Goal: Task Accomplishment & Management: Manage account settings

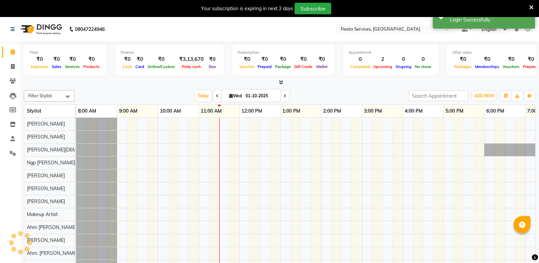
select select "en"
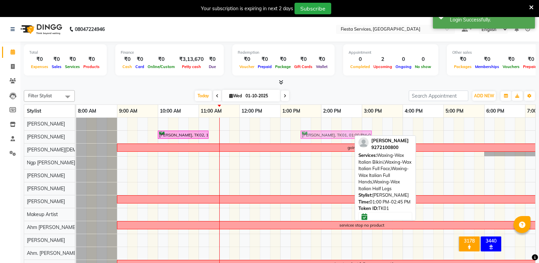
drag, startPoint x: 288, startPoint y: 135, endPoint x: 306, endPoint y: 135, distance: 17.4
click at [76, 135] on div "[PERSON_NAME], TK02, 10:00 AM-11:15 AM, Waxing-Wax Regular Full Hands,Waxing-Wa…" at bounding box center [76, 137] width 0 height 12
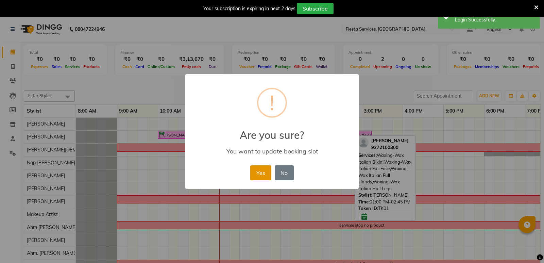
click at [270, 172] on button "Yes" at bounding box center [260, 172] width 21 height 15
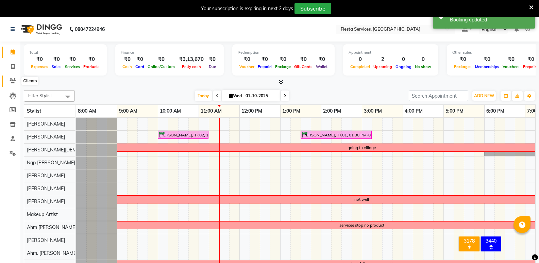
click at [13, 82] on icon at bounding box center [13, 80] width 6 height 5
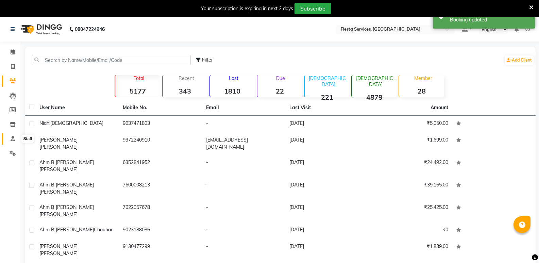
click at [11, 138] on icon at bounding box center [13, 138] width 4 height 5
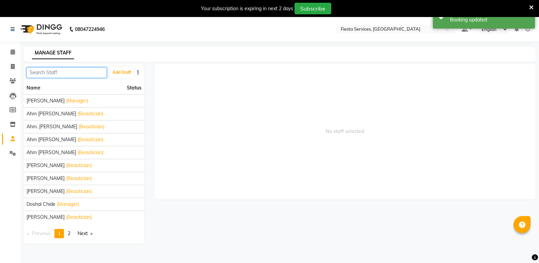
click at [51, 73] on input "text" at bounding box center [67, 72] width 80 height 11
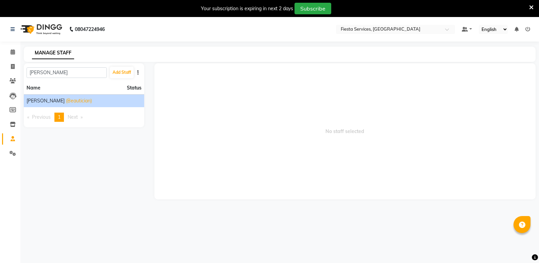
click at [43, 101] on span "[PERSON_NAME]" at bounding box center [46, 100] width 38 height 7
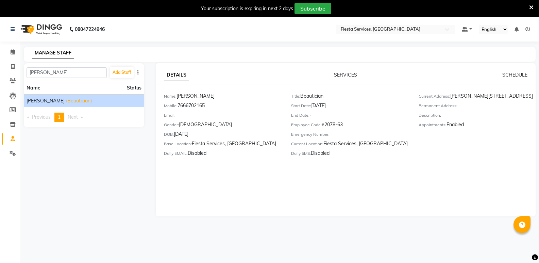
drag, startPoint x: 452, startPoint y: 95, endPoint x: 452, endPoint y: 111, distance: 16.3
click at [452, 102] on div "Current Address: Arvind Kashyap, VIP Road, Gawalipura, Dharampeth, Shankar naga…" at bounding box center [477, 98] width 117 height 10
copy div "Arvind Kashyap, VIP Road, Gawalipura, Dharampeth, Shankar nagar, Nagpur, MH- 44…"
click at [385, 157] on div "Daily SMS: Disabled" at bounding box center [349, 155] width 117 height 10
drag, startPoint x: 179, startPoint y: 105, endPoint x: 215, endPoint y: 105, distance: 36.1
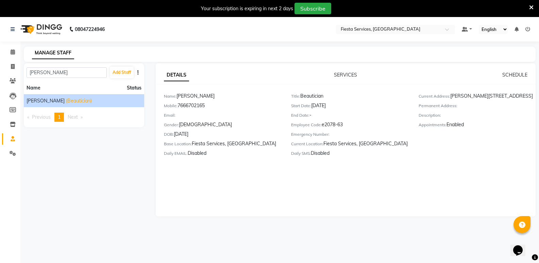
click at [215, 105] on div "Mobile: 7666702165" at bounding box center [222, 107] width 117 height 10
copy div "7666702165"
drag, startPoint x: 55, startPoint y: 73, endPoint x: 5, endPoint y: 73, distance: 50.0
click at [5, 73] on app-home "08047224946 Select Location × Fiesta Services, Nagpur Default Panel My Panel En…" at bounding box center [269, 122] width 539 height 210
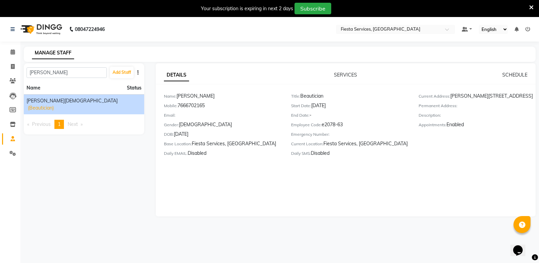
click at [58, 105] on li "Sonali Swami (Beautician)" at bounding box center [84, 104] width 120 height 20
click at [43, 102] on span "[PERSON_NAME][DEMOGRAPHIC_DATA]" at bounding box center [72, 100] width 91 height 7
drag, startPoint x: 179, startPoint y: 105, endPoint x: 214, endPoint y: 104, distance: 34.7
click at [214, 104] on div "Mobile: 8208229388" at bounding box center [222, 107] width 117 height 10
copy div "8208229388"
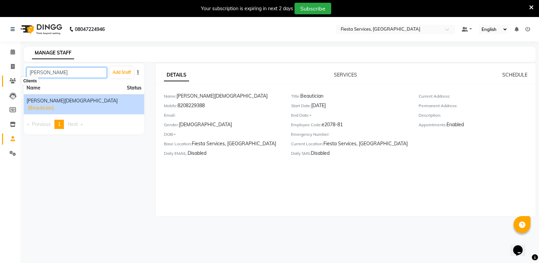
drag, startPoint x: 58, startPoint y: 77, endPoint x: 16, endPoint y: 82, distance: 42.1
click at [16, 82] on app-home "08047224946 Select Location × Fiesta Services, Nagpur Default Panel My Panel En…" at bounding box center [269, 122] width 539 height 210
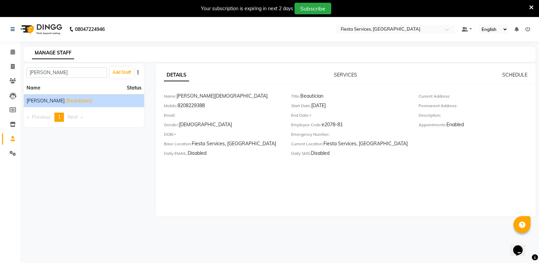
click at [43, 98] on span "[PERSON_NAME]" at bounding box center [46, 100] width 38 height 7
drag, startPoint x: 180, startPoint y: 104, endPoint x: 213, endPoint y: 103, distance: 33.7
click at [213, 103] on div "Mobile: 7020114916" at bounding box center [222, 107] width 117 height 10
copy div "7020114916"
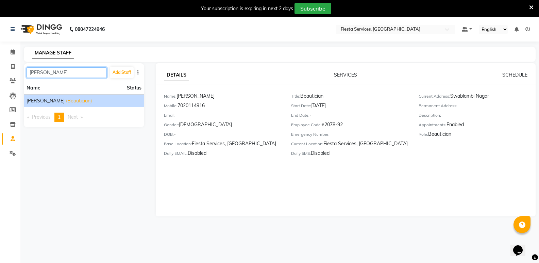
drag, startPoint x: 58, startPoint y: 75, endPoint x: 26, endPoint y: 77, distance: 32.0
click at [26, 77] on div "Sampada Add Staff" at bounding box center [84, 72] width 120 height 18
type input "riddhi"
click at [56, 98] on span "Ahm. [PERSON_NAME]" at bounding box center [52, 100] width 51 height 7
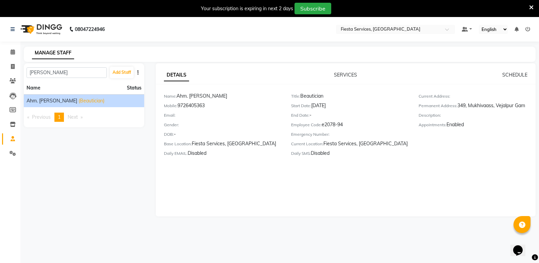
drag, startPoint x: 459, startPoint y: 105, endPoint x: 529, endPoint y: 103, distance: 70.1
click at [529, 103] on div "Permanent Address: 349, Mukhivaass, Vejalpur Gam" at bounding box center [477, 107] width 117 height 10
copy div "349, Mukhivaass, Vejalpur Gam"
drag, startPoint x: 179, startPoint y: 104, endPoint x: 220, endPoint y: 104, distance: 41.8
click at [220, 104] on div "Mobile: 9726405363" at bounding box center [222, 107] width 117 height 10
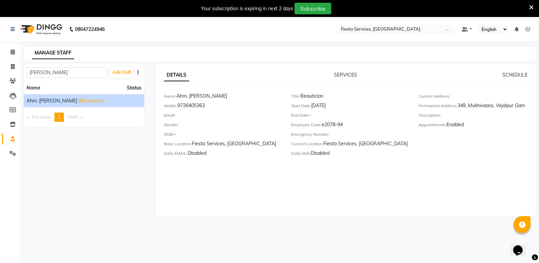
copy div "9726405363"
click at [139, 74] on button "button" at bounding box center [138, 72] width 7 height 7
click at [85, 135] on div "riddhi Add Staff Name Status Ahm. Riddhi Thakor (Beautician) Previous page 1 / …" at bounding box center [84, 139] width 131 height 153
drag, startPoint x: 79, startPoint y: 69, endPoint x: 3, endPoint y: 83, distance: 76.5
click at [3, 83] on app-home "08047224946 Select Location × Fiesta Services, Nagpur Default Panel My Panel En…" at bounding box center [269, 122] width 539 height 210
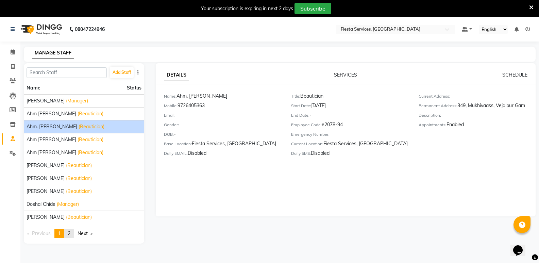
click at [70, 233] on span "2" at bounding box center [69, 233] width 3 height 6
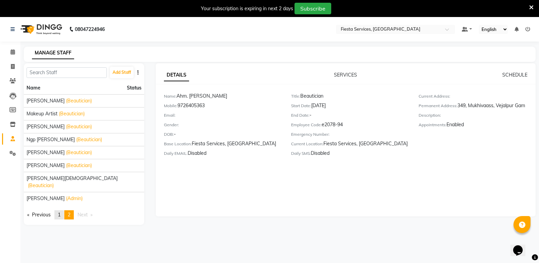
click at [63, 210] on link "page 1" at bounding box center [59, 214] width 10 height 9
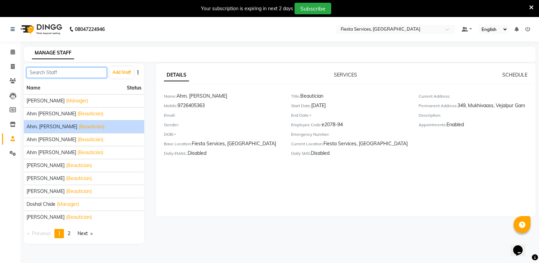
click at [85, 73] on input "text" at bounding box center [67, 72] width 80 height 11
click at [12, 49] on span at bounding box center [13, 52] width 12 height 8
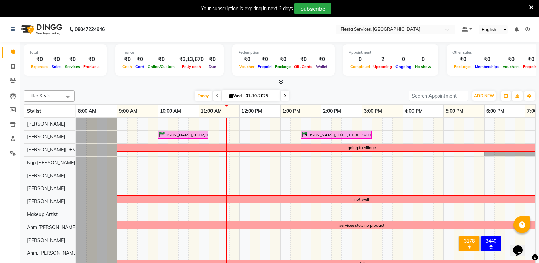
scroll to position [18, 0]
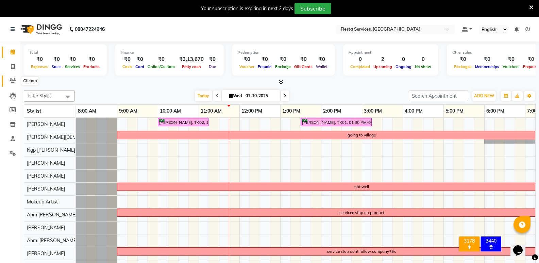
click at [14, 83] on span at bounding box center [13, 81] width 12 height 8
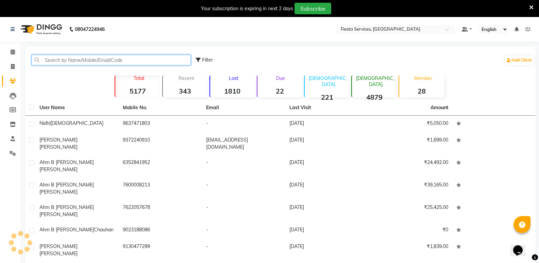
click at [56, 63] on input "text" at bounding box center [111, 60] width 159 height 11
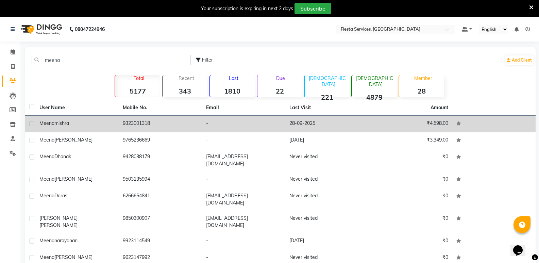
click at [61, 126] on span "mishra" at bounding box center [61, 123] width 15 height 6
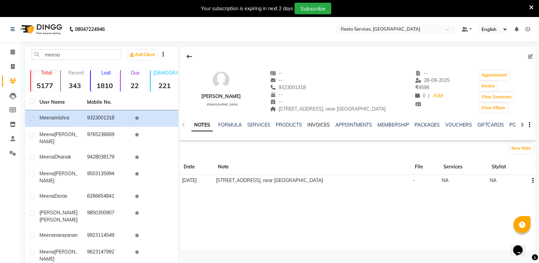
click at [327, 123] on link "INVOICES" at bounding box center [319, 125] width 22 height 6
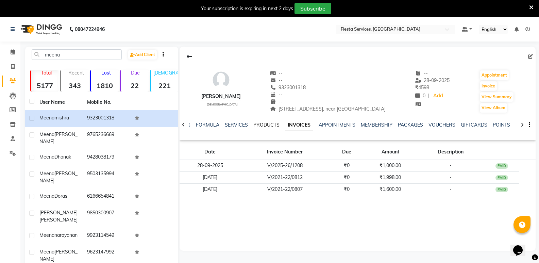
click at [258, 123] on link "PRODUCTS" at bounding box center [266, 125] width 26 height 6
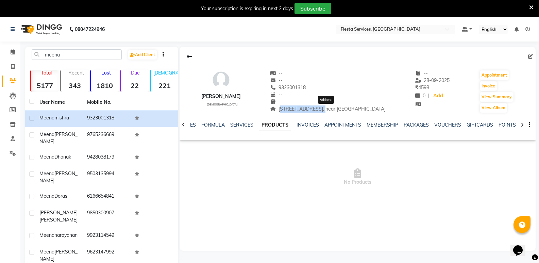
drag, startPoint x: 280, startPoint y: 108, endPoint x: 321, endPoint y: 110, distance: 40.8
click at [321, 110] on span "201, himalaya park, near shivaji nagar garden" at bounding box center [328, 109] width 116 height 6
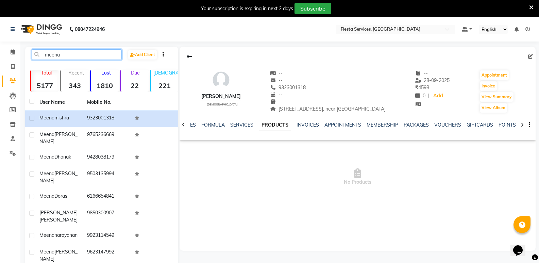
drag, startPoint x: 85, startPoint y: 57, endPoint x: 19, endPoint y: 56, distance: 65.7
click at [19, 56] on app-home "08047224946 Select Location × Fiesta Services, Nagpur Default Panel My Panel En…" at bounding box center [269, 176] width 539 height 318
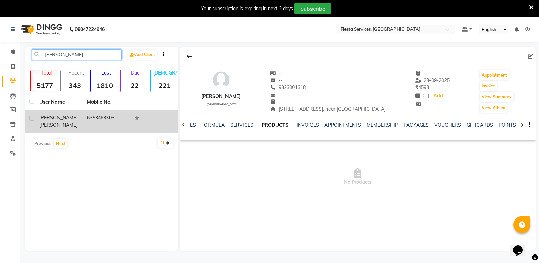
type input "zayna mal"
click at [64, 122] on span "Malek" at bounding box center [58, 125] width 38 height 6
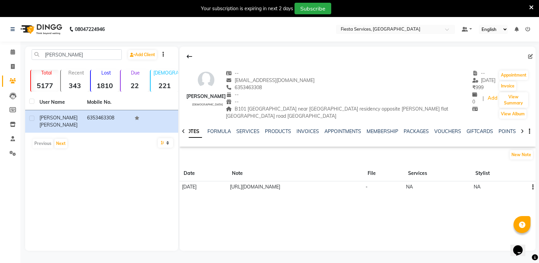
scroll to position [17, 0]
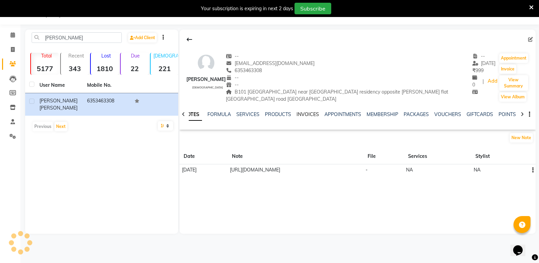
click at [304, 111] on link "INVOICES" at bounding box center [308, 114] width 22 height 6
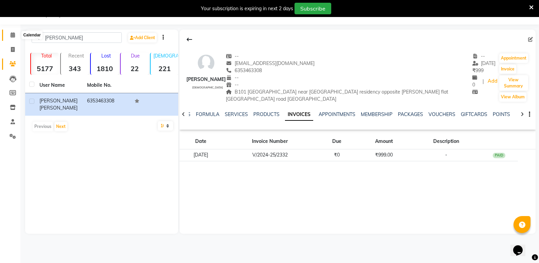
click at [12, 34] on icon at bounding box center [13, 34] width 4 height 5
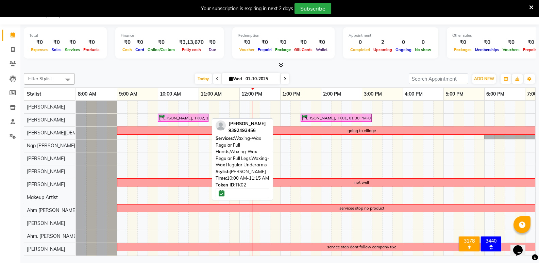
click at [186, 116] on div "Sarika Jejani, TK02, 10:00 AM-11:15 AM, Waxing-Wax Regular Full Hands,Waxing-Wa…" at bounding box center [183, 118] width 49 height 6
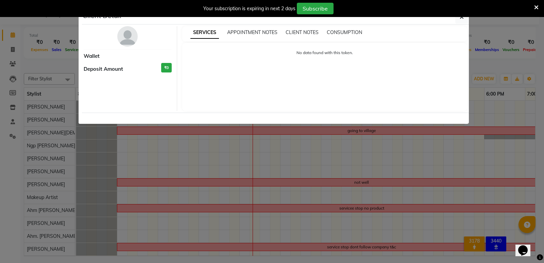
select select "6"
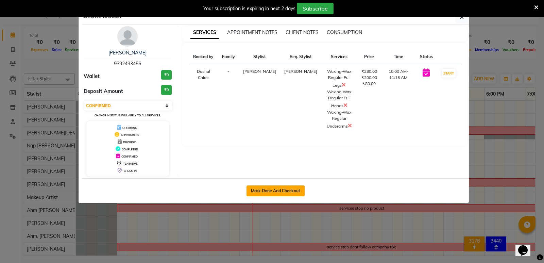
click at [264, 190] on button "Mark Done And Checkout" at bounding box center [276, 190] width 58 height 11
select select "4929"
select select "service"
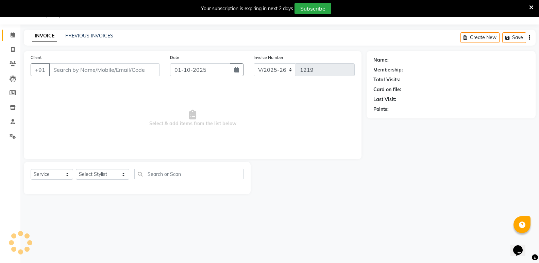
type input "9392493456"
select select "30479"
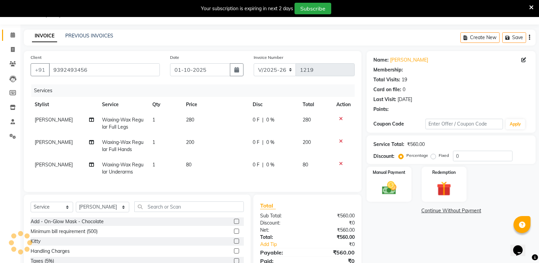
select select "1: Object"
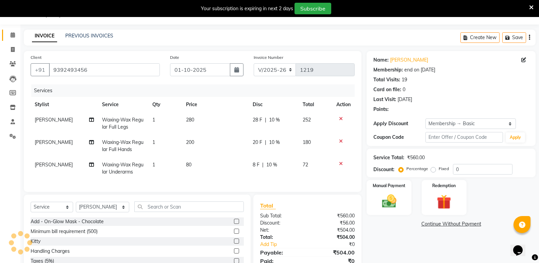
type input "10"
click at [160, 143] on td "1" at bounding box center [165, 146] width 34 height 22
select select "30479"
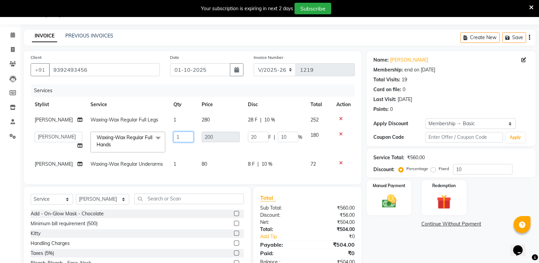
drag, startPoint x: 173, startPoint y: 135, endPoint x: 163, endPoint y: 135, distance: 10.5
click at [169, 135] on td "1" at bounding box center [183, 142] width 28 height 29
type input "2"
click at [178, 119] on td "1" at bounding box center [183, 119] width 28 height 15
select select "30479"
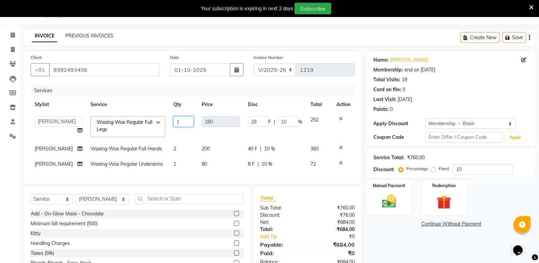
drag, startPoint x: 175, startPoint y: 121, endPoint x: 155, endPoint y: 122, distance: 19.8
click at [155, 122] on tr "Aayush Shrivastava Ahm Dixita Vyas Ahm. Riddhi Thakor Ahm Rinkal Thakor Ahm Riy…" at bounding box center [193, 126] width 324 height 29
type input "2"
click at [178, 168] on td "1" at bounding box center [183, 163] width 28 height 15
select select "30479"
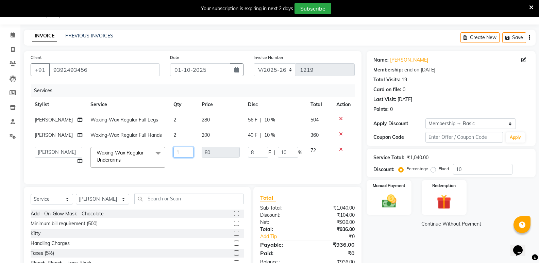
drag, startPoint x: 177, startPoint y: 151, endPoint x: 158, endPoint y: 151, distance: 19.0
click at [158, 151] on tr "Aayush Shrivastava Ahm Dixita Vyas Ahm. Riddhi Thakor Ahm Rinkal Thakor Ahm Riy…" at bounding box center [193, 157] width 324 height 29
type input "2"
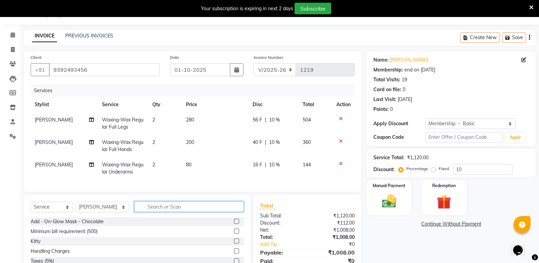
click at [163, 203] on div "Select Service Product Membership Package Voucher Prepaid Gift Card Select Styl…" at bounding box center [137, 245] width 227 height 100
type input "threa"
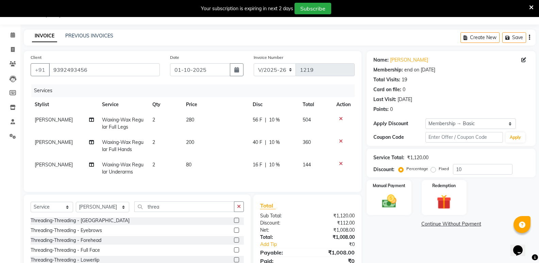
click at [234, 233] on label at bounding box center [236, 230] width 5 height 5
click at [234, 233] on input "checkbox" at bounding box center [236, 230] width 4 height 4
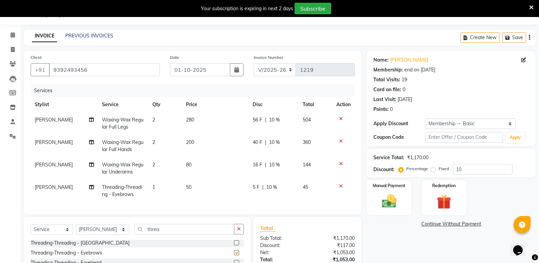
checkbox input "false"
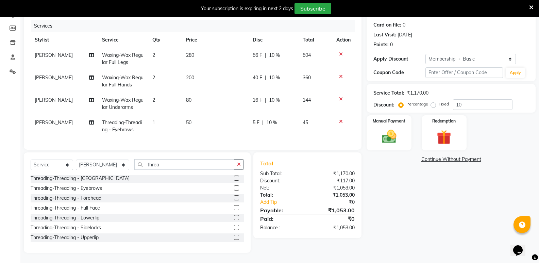
scroll to position [85, 0]
click at [234, 198] on label at bounding box center [236, 197] width 5 height 5
click at [234, 198] on input "checkbox" at bounding box center [236, 198] width 4 height 4
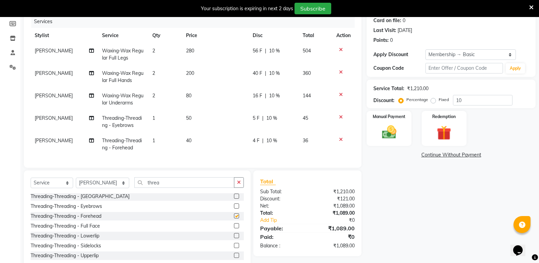
checkbox input "false"
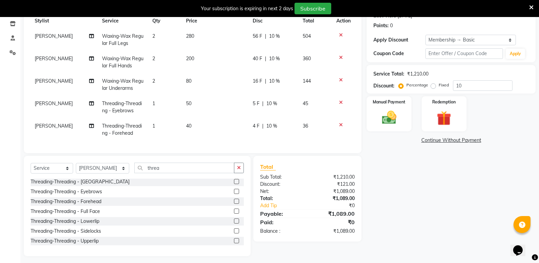
scroll to position [109, 0]
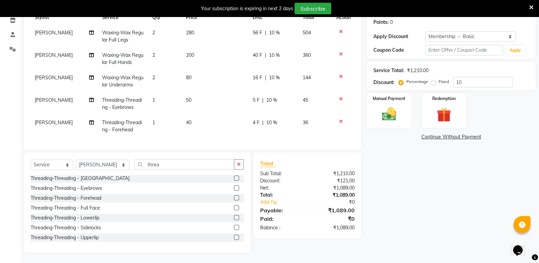
click at [234, 237] on label at bounding box center [236, 237] width 5 height 5
click at [234, 237] on input "checkbox" at bounding box center [236, 237] width 4 height 4
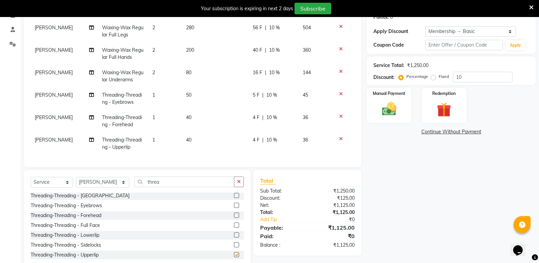
checkbox input "false"
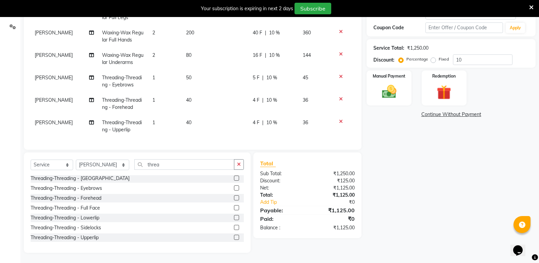
click at [234, 216] on label at bounding box center [236, 217] width 5 height 5
click at [234, 216] on input "checkbox" at bounding box center [236, 218] width 4 height 4
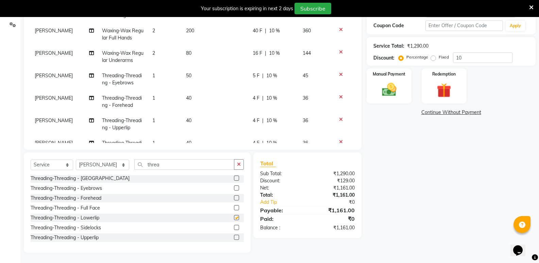
checkbox input "false"
click at [234, 179] on label at bounding box center [236, 178] width 5 height 5
click at [234, 179] on input "checkbox" at bounding box center [236, 178] width 4 height 4
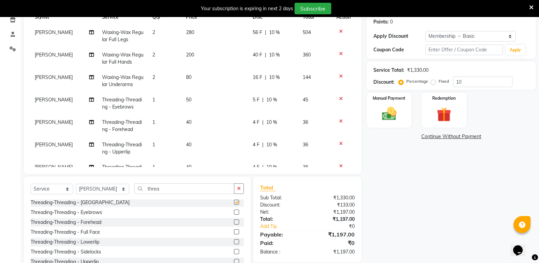
checkbox input "false"
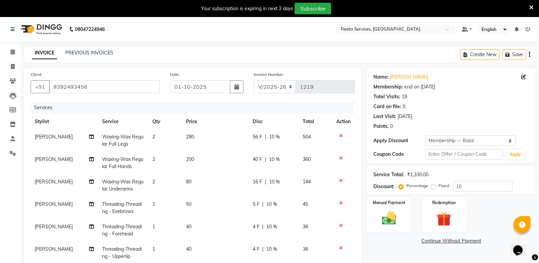
scroll to position [68, 0]
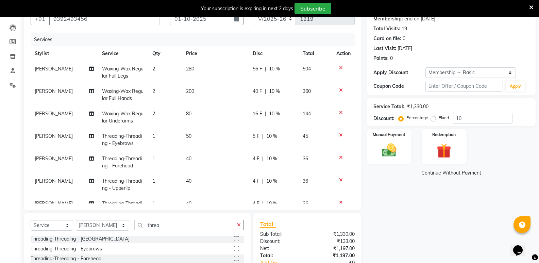
click at [157, 133] on td "1" at bounding box center [165, 140] width 34 height 22
select select "30479"
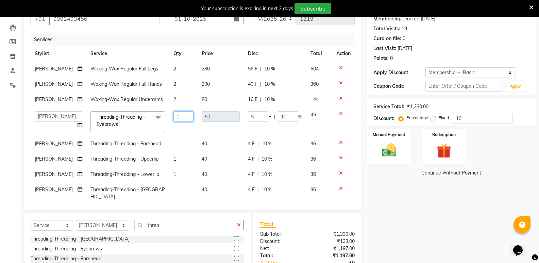
click at [179, 122] on input "1" at bounding box center [183, 116] width 20 height 11
drag, startPoint x: 179, startPoint y: 133, endPoint x: 169, endPoint y: 137, distance: 11.2
click at [173, 122] on input "1" at bounding box center [183, 116] width 20 height 11
type input "2"
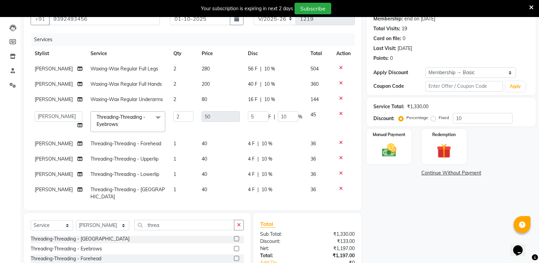
click at [171, 151] on td "1" at bounding box center [183, 143] width 28 height 15
select select "30479"
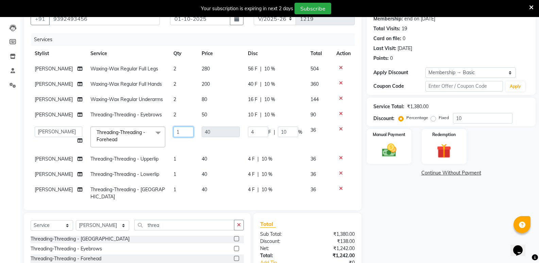
drag, startPoint x: 175, startPoint y: 159, endPoint x: 169, endPoint y: 160, distance: 5.5
click at [173, 137] on input "1" at bounding box center [183, 132] width 20 height 11
type input "2"
click at [180, 151] on tr "Aayush Shrivastava Ahm Dixita Vyas Ahm. Riddhi Thakor Ahm Rinkal Thakor Ahm Riy…" at bounding box center [193, 136] width 324 height 29
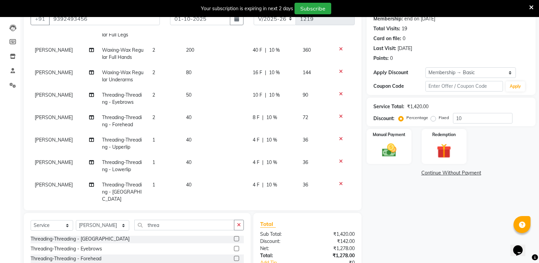
scroll to position [48, 0]
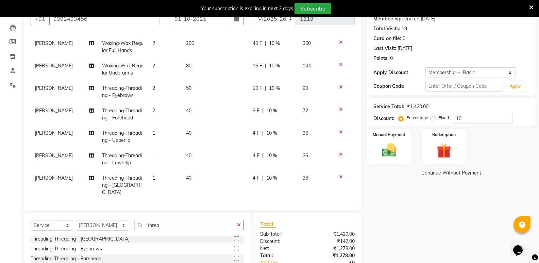
click at [154, 131] on td "1" at bounding box center [165, 137] width 34 height 22
select select "30479"
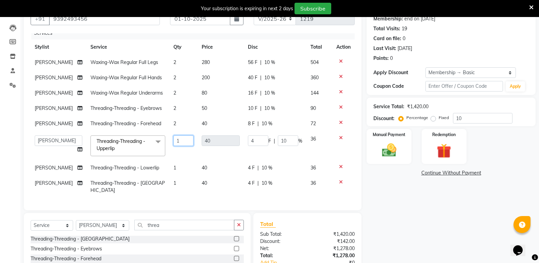
click at [173, 135] on input "1" at bounding box center [183, 140] width 20 height 11
type input "2"
click at [169, 163] on td "1" at bounding box center [183, 167] width 28 height 15
select select "30479"
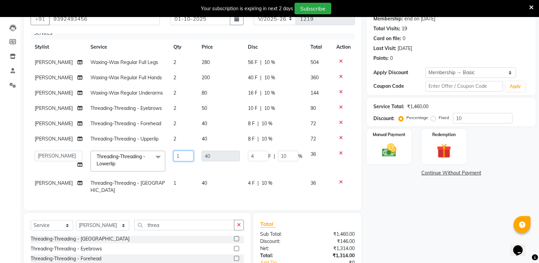
drag, startPoint x: 171, startPoint y: 156, endPoint x: 167, endPoint y: 155, distance: 4.1
click at [173, 155] on input "1" at bounding box center [183, 156] width 20 height 11
type input "2"
click at [170, 172] on tbody "Amruta Landge Waxing-Wax Regular Full Legs 2 280 56 F | 10 % 504 Amruta Landge …" at bounding box center [193, 126] width 324 height 143
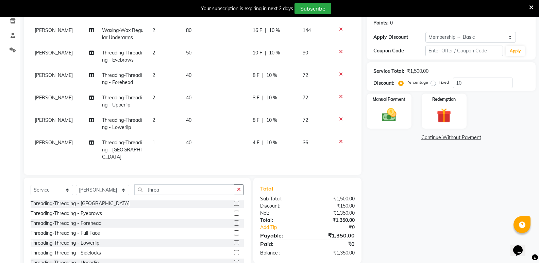
scroll to position [129, 0]
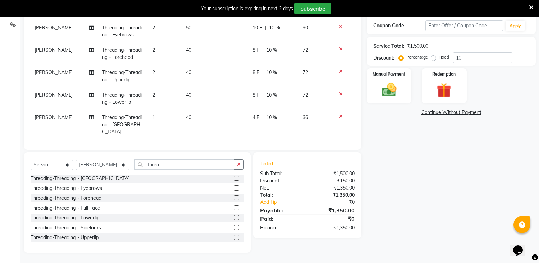
click at [156, 117] on td "1" at bounding box center [165, 125] width 34 height 30
select select "30479"
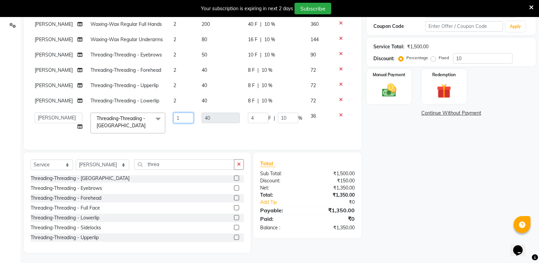
drag, startPoint x: 172, startPoint y: 120, endPoint x: 162, endPoint y: 120, distance: 10.9
click at [169, 120] on td "1" at bounding box center [183, 123] width 28 height 29
type input "2"
click at [407, 205] on div "Name: Sarika Jejani Membership: end on 08-08-2026 Total Visits: 19 Card on file…" at bounding box center [454, 96] width 174 height 313
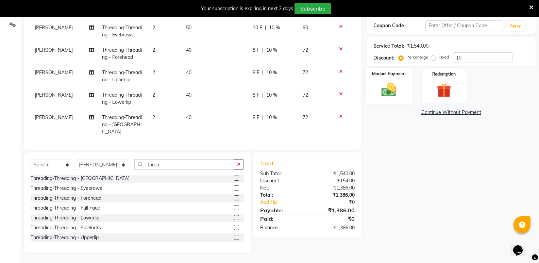
click at [390, 91] on img at bounding box center [389, 89] width 24 height 17
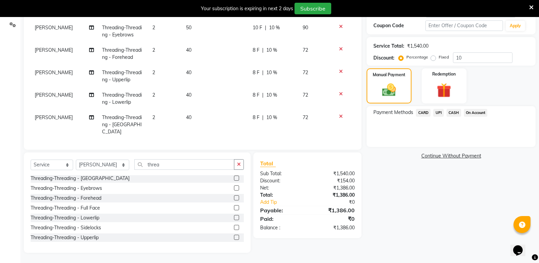
click at [452, 113] on span "CASH" at bounding box center [454, 113] width 15 height 8
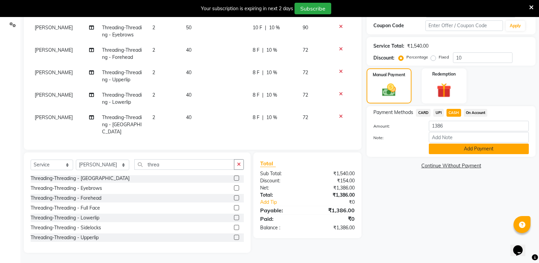
click at [447, 149] on button "Add Payment" at bounding box center [479, 149] width 100 height 11
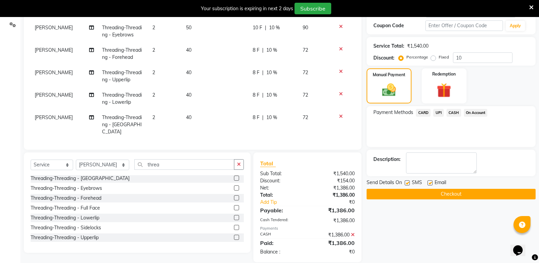
click at [449, 192] on button "Checkout" at bounding box center [451, 194] width 169 height 11
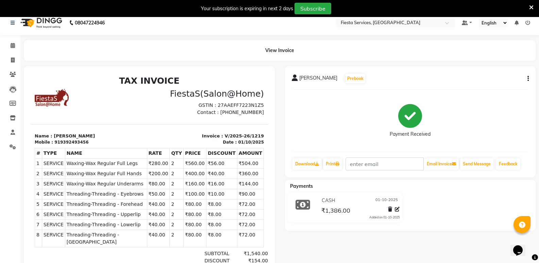
scroll to position [6, 0]
click at [13, 45] on icon at bounding box center [13, 45] width 4 height 5
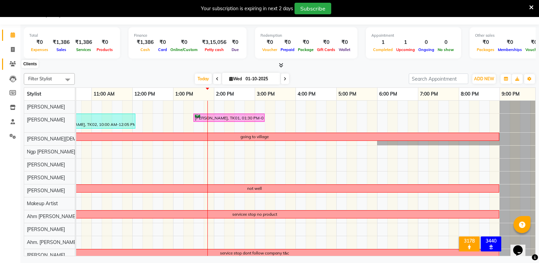
click at [16, 63] on icon at bounding box center [13, 63] width 6 height 5
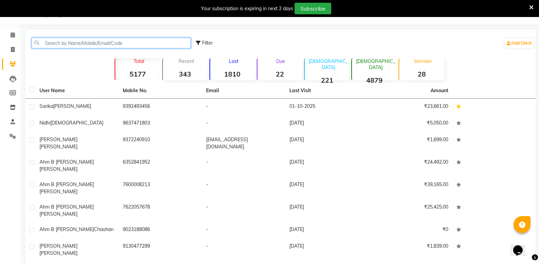
click at [53, 43] on input "text" at bounding box center [111, 43] width 159 height 11
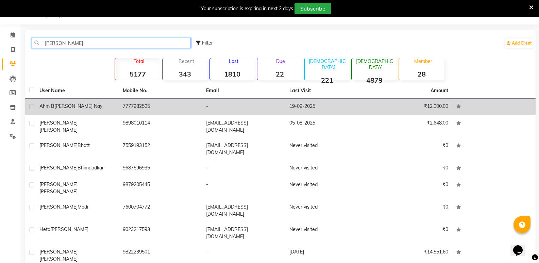
type input "hetal"
click at [72, 109] on div "Ahm B Hetal Nayi" at bounding box center [76, 106] width 75 height 7
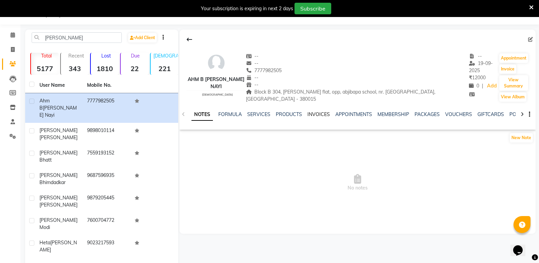
click at [314, 111] on link "INVOICES" at bounding box center [319, 114] width 22 height 6
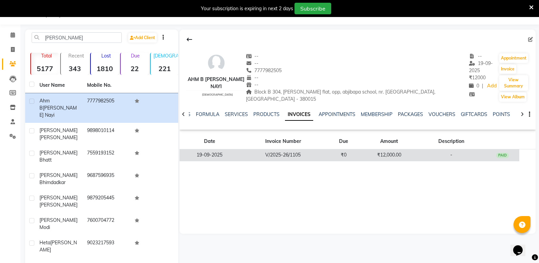
click at [254, 149] on td "V/2025-26/1105" at bounding box center [282, 155] width 87 height 12
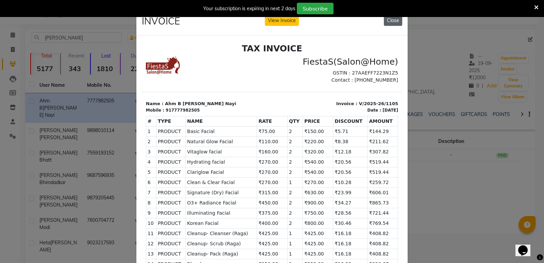
click at [389, 22] on button "Close" at bounding box center [393, 20] width 18 height 11
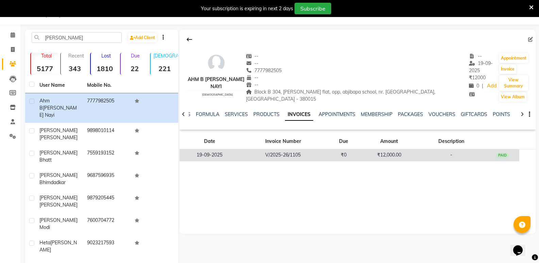
click at [283, 149] on td "V/2025-26/1105" at bounding box center [282, 155] width 87 height 12
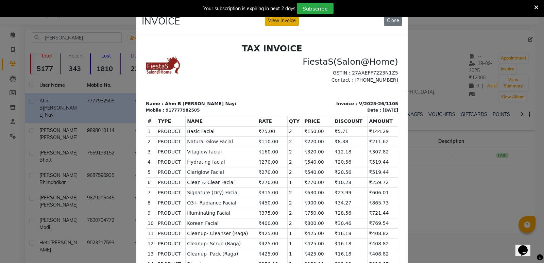
click at [275, 19] on button "View Invoice" at bounding box center [282, 20] width 34 height 11
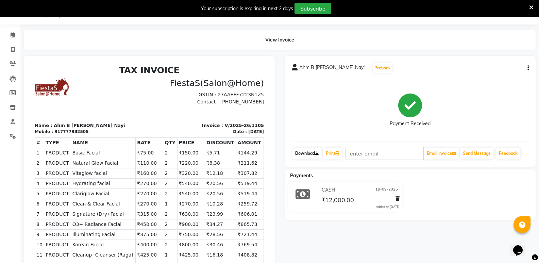
click at [318, 151] on link "Download" at bounding box center [307, 154] width 29 height 12
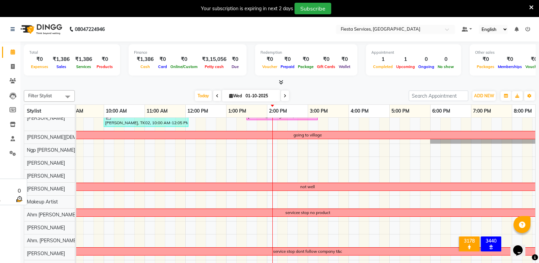
scroll to position [17, 0]
